Goal: Information Seeking & Learning: Learn about a topic

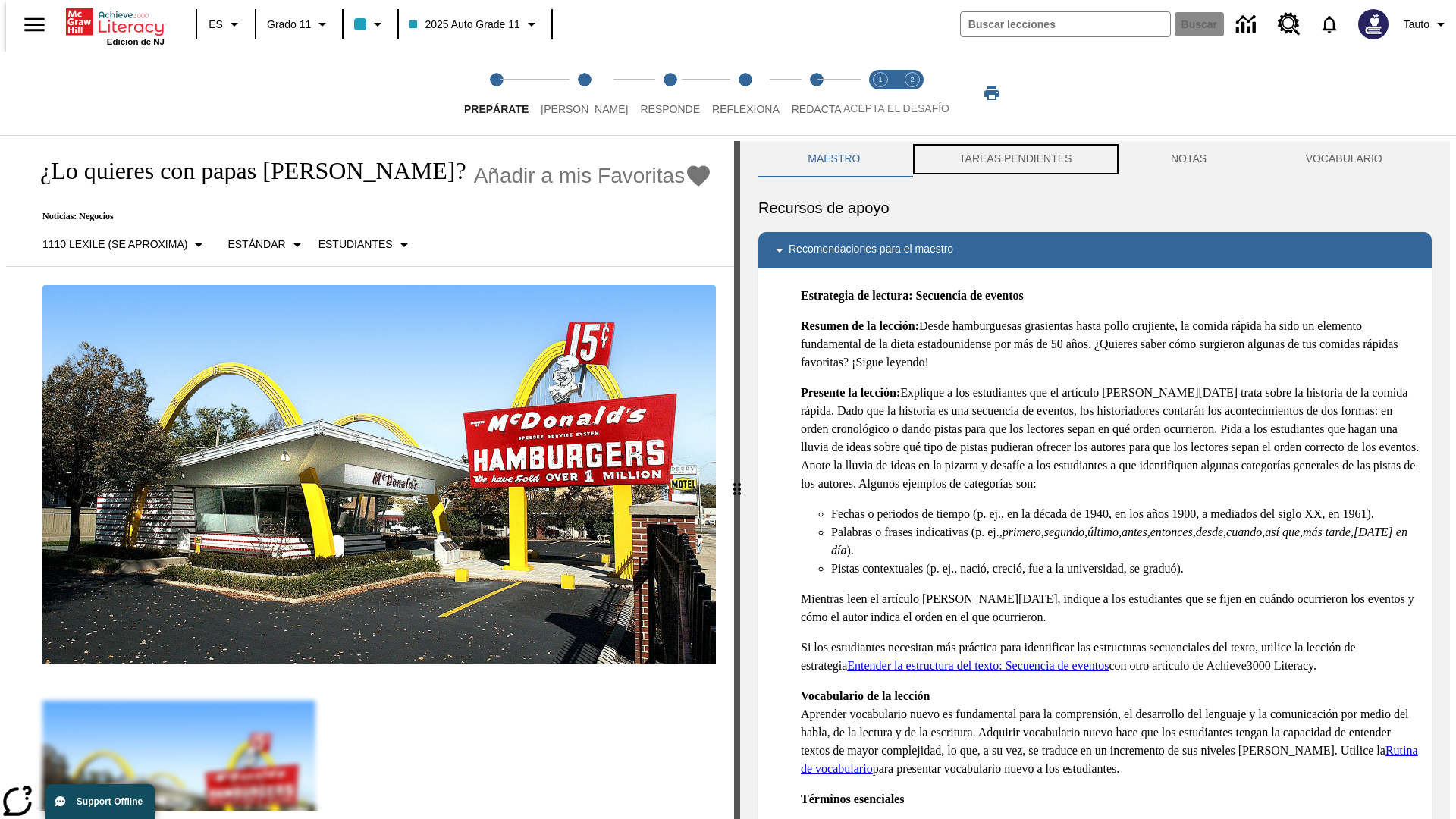
click at [1013, 159] on button "TAREAS PENDIENTES" at bounding box center [1015, 159] width 212 height 37
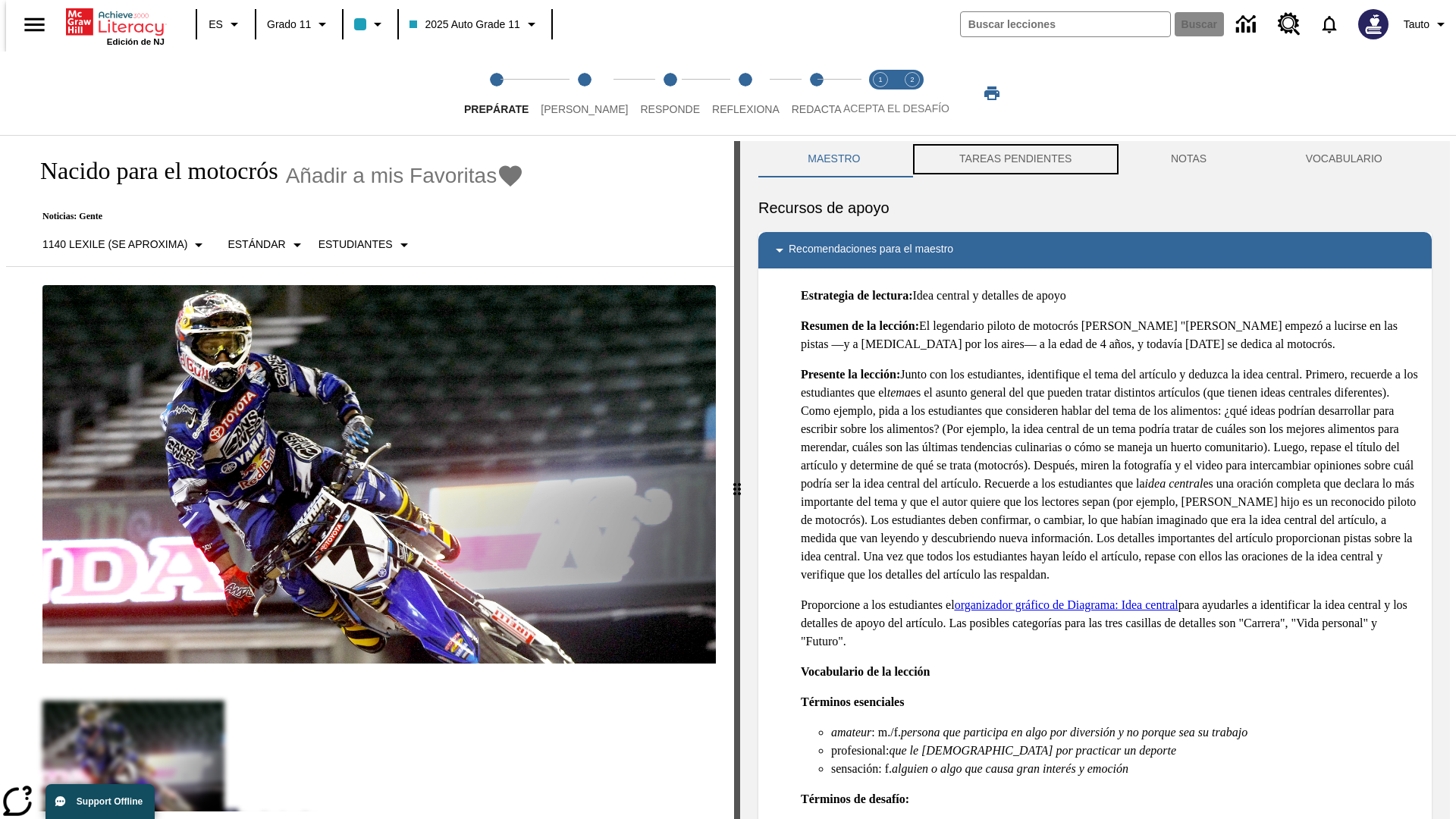
click at [1013, 159] on button "TAREAS PENDIENTES" at bounding box center [1015, 159] width 212 height 37
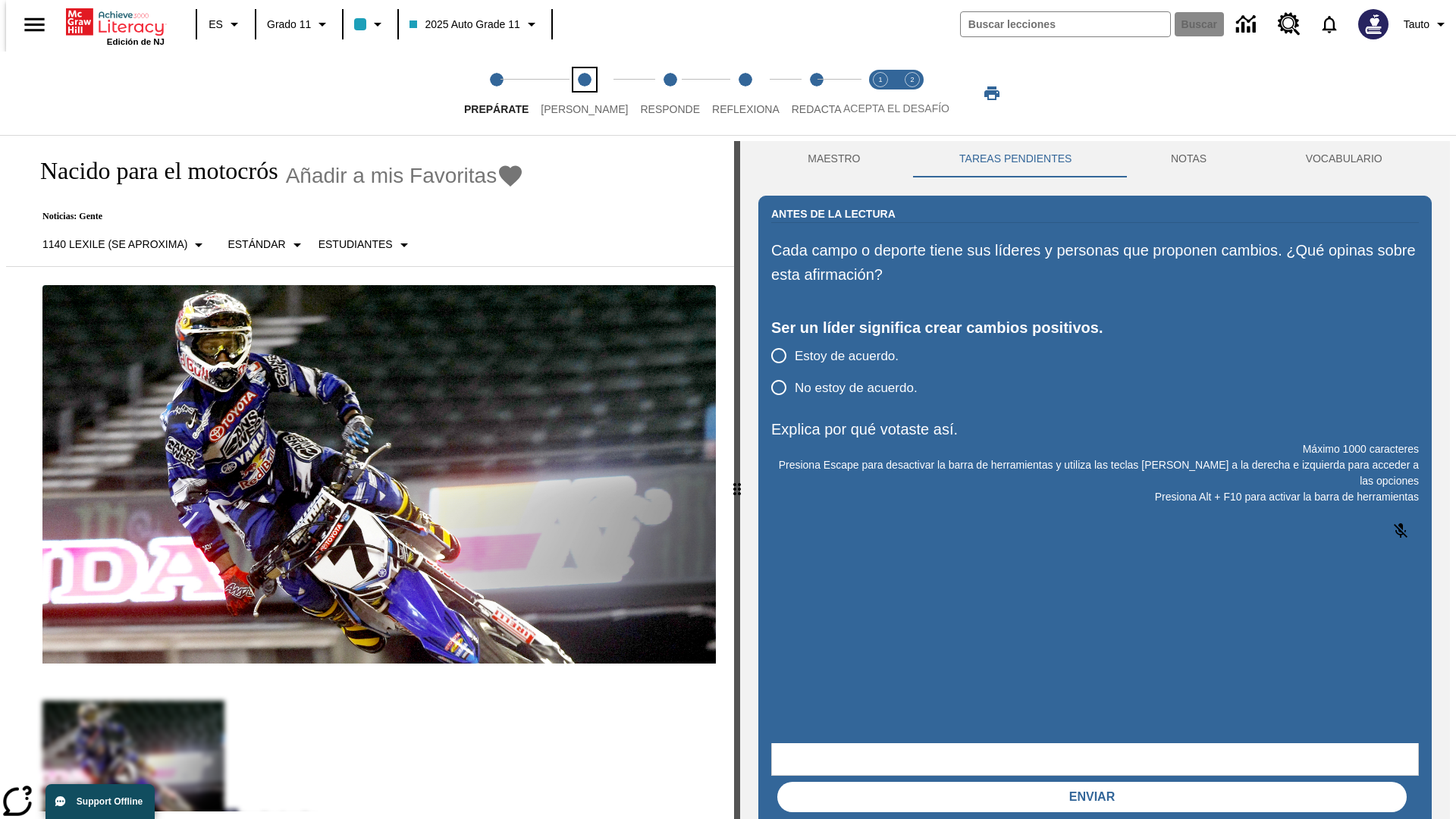
click at [572, 93] on span "[PERSON_NAME]" at bounding box center [583, 103] width 87 height 27
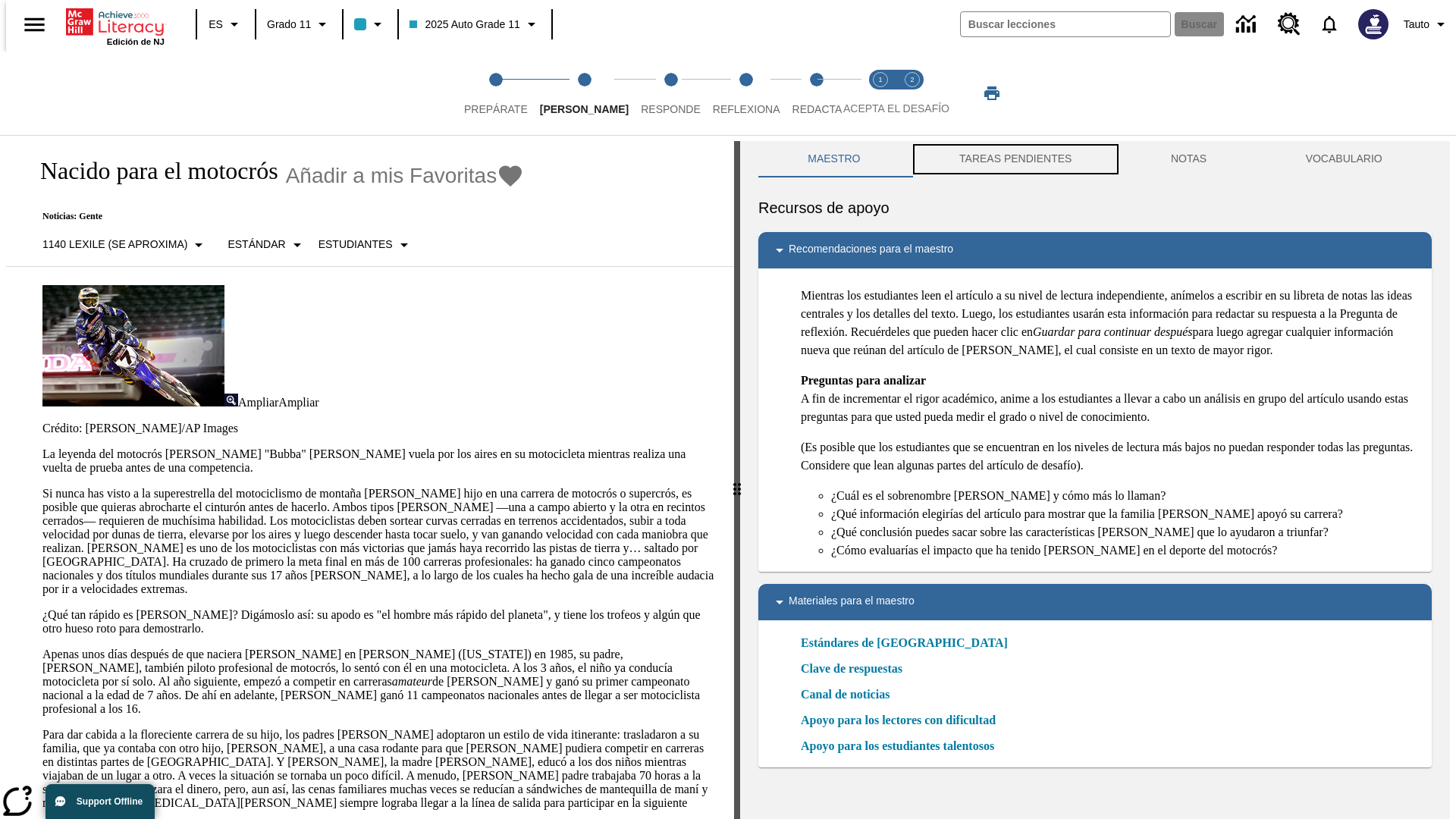
scroll to position [1, 0]
click at [1013, 159] on button "TAREAS PENDIENTES" at bounding box center [1015, 158] width 212 height 37
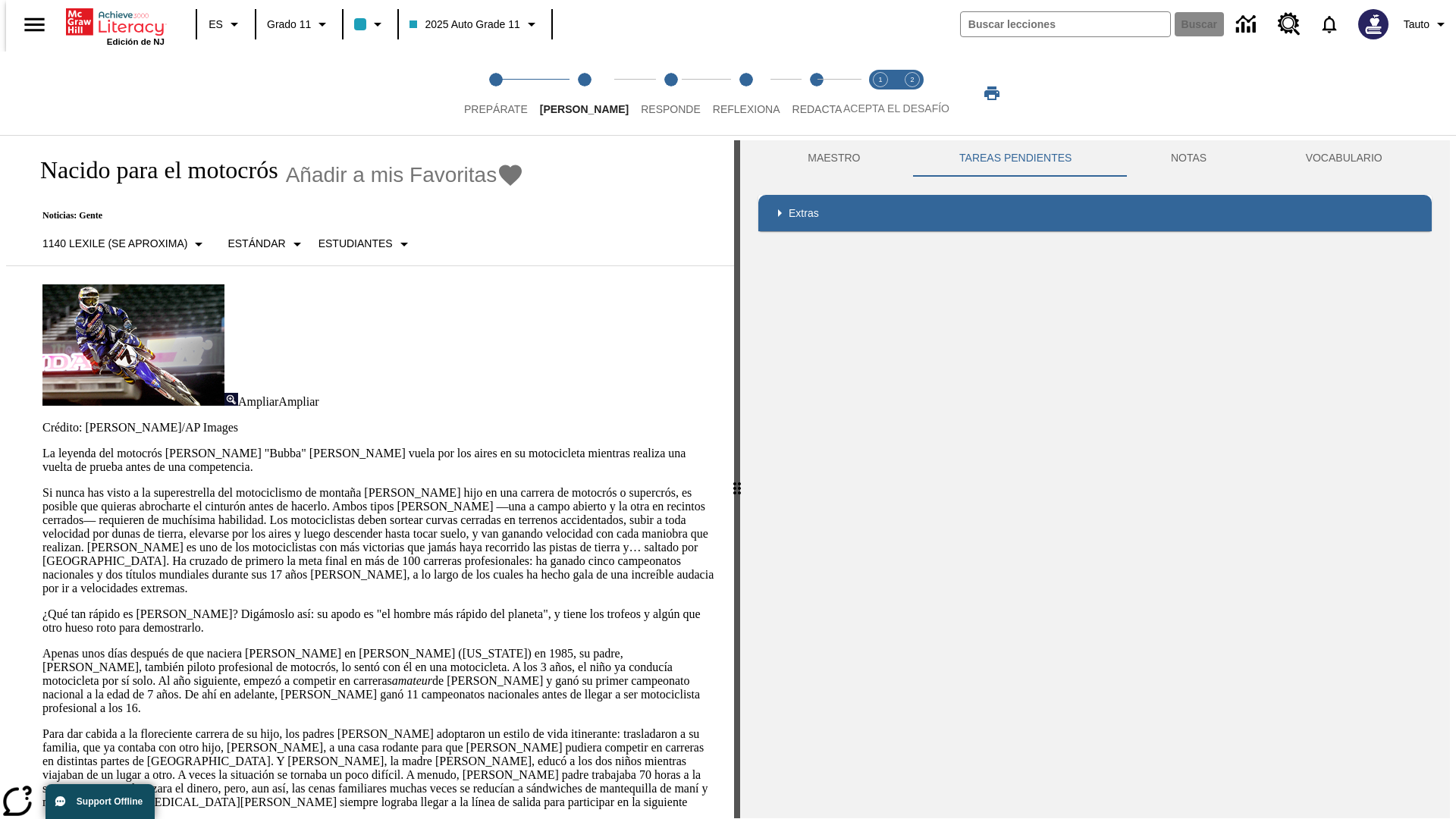
click at [42, 486] on p "Si nunca has visto a la superestrella del motociclismo de montaña James Stewart…" at bounding box center [379, 541] width 673 height 110
